Goal: Task Accomplishment & Management: Manage account settings

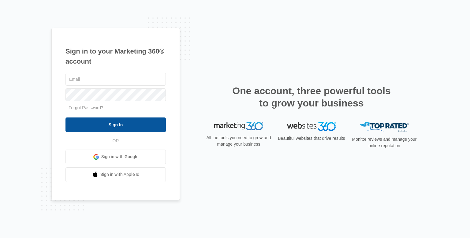
type input "[EMAIL_ADDRESS][DOMAIN_NAME]"
click at [138, 124] on input "Sign In" at bounding box center [115, 124] width 100 height 15
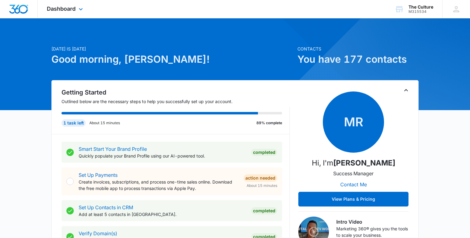
click at [78, 14] on div "Dashboard Apps Reputation Websites Forms CRM Email Social POS Content Ads Intel…" at bounding box center [66, 9] width 56 height 18
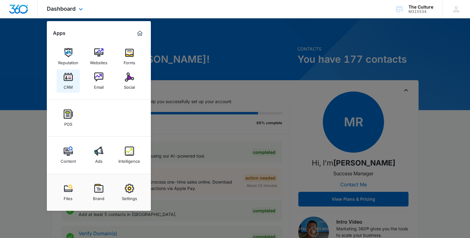
click at [69, 81] on img at bounding box center [68, 76] width 9 height 9
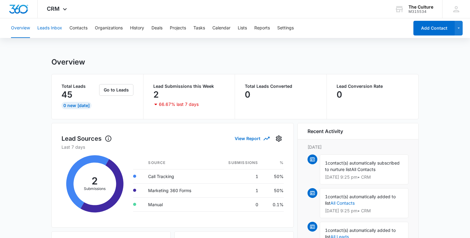
click at [48, 26] on button "Leads Inbox" at bounding box center [49, 28] width 25 height 20
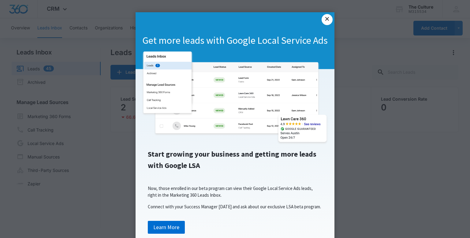
click at [328, 19] on link "×" at bounding box center [326, 19] width 11 height 11
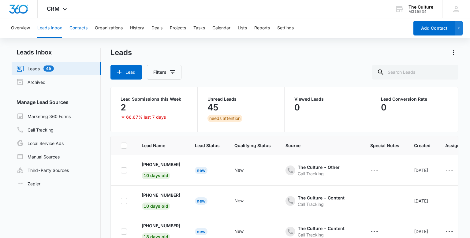
click at [77, 30] on button "Contacts" at bounding box center [78, 28] width 18 height 20
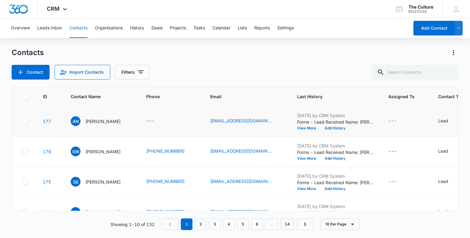
click at [274, 117] on td "[EMAIL_ADDRESS][DOMAIN_NAME]" at bounding box center [246, 121] width 87 height 30
click at [303, 128] on button "View More" at bounding box center [308, 128] width 23 height 4
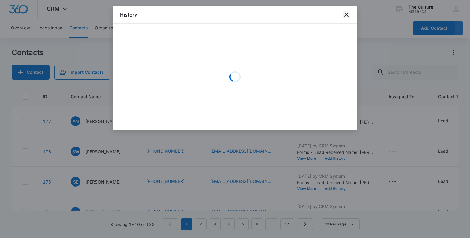
click at [346, 16] on icon "close" at bounding box center [346, 14] width 7 height 7
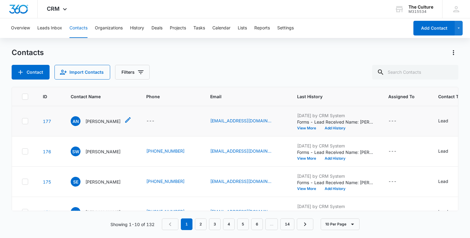
click at [107, 122] on p "[PERSON_NAME]" at bounding box center [102, 121] width 35 height 6
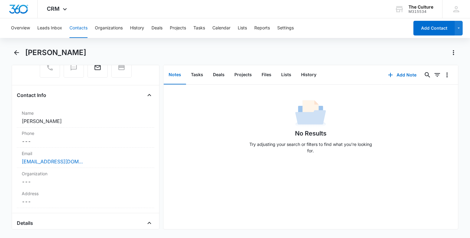
scroll to position [81, 0]
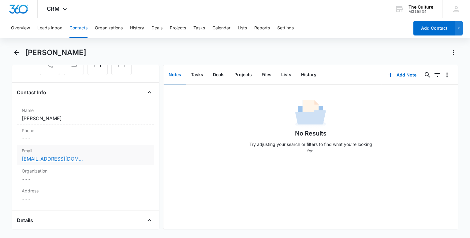
click at [61, 157] on link "[EMAIL_ADDRESS][DOMAIN_NAME]" at bounding box center [52, 158] width 61 height 7
